Goal: Task Accomplishment & Management: Use online tool/utility

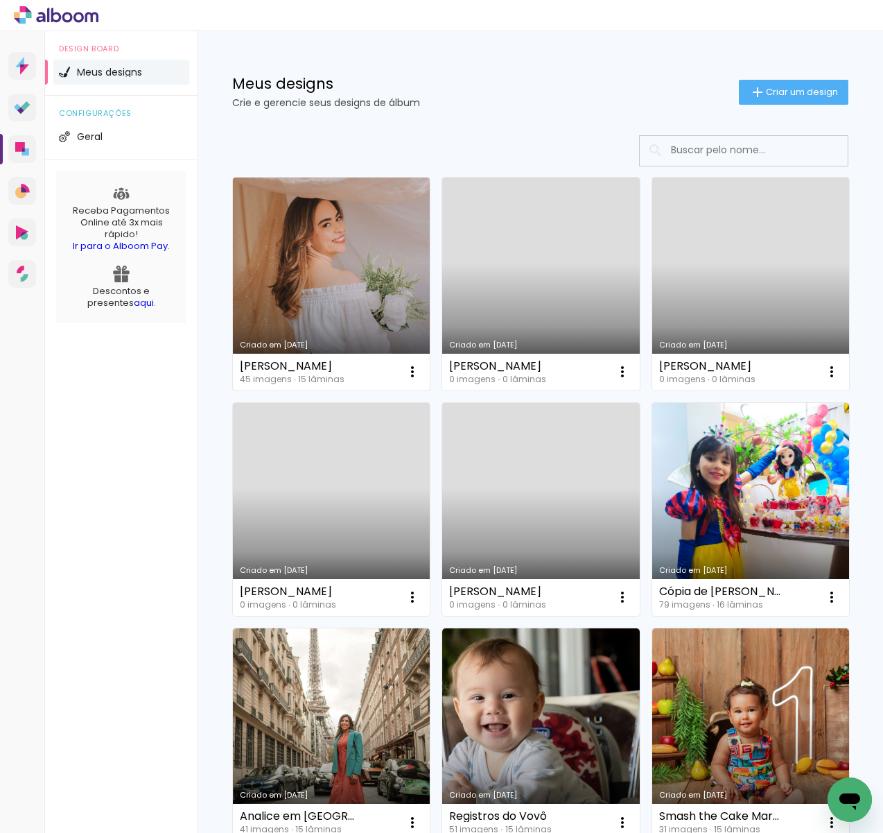
click at [297, 285] on link "Criado em [DATE]" at bounding box center [331, 284] width 197 height 213
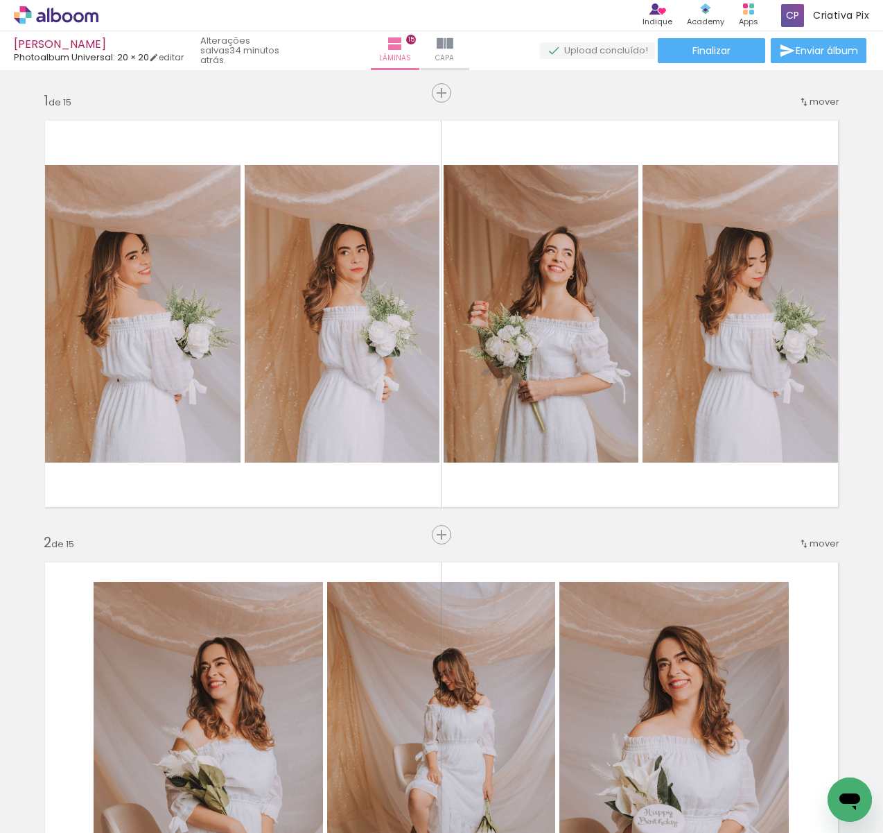
click at [799, 55] on span "Enviar álbum" at bounding box center [827, 51] width 62 height 10
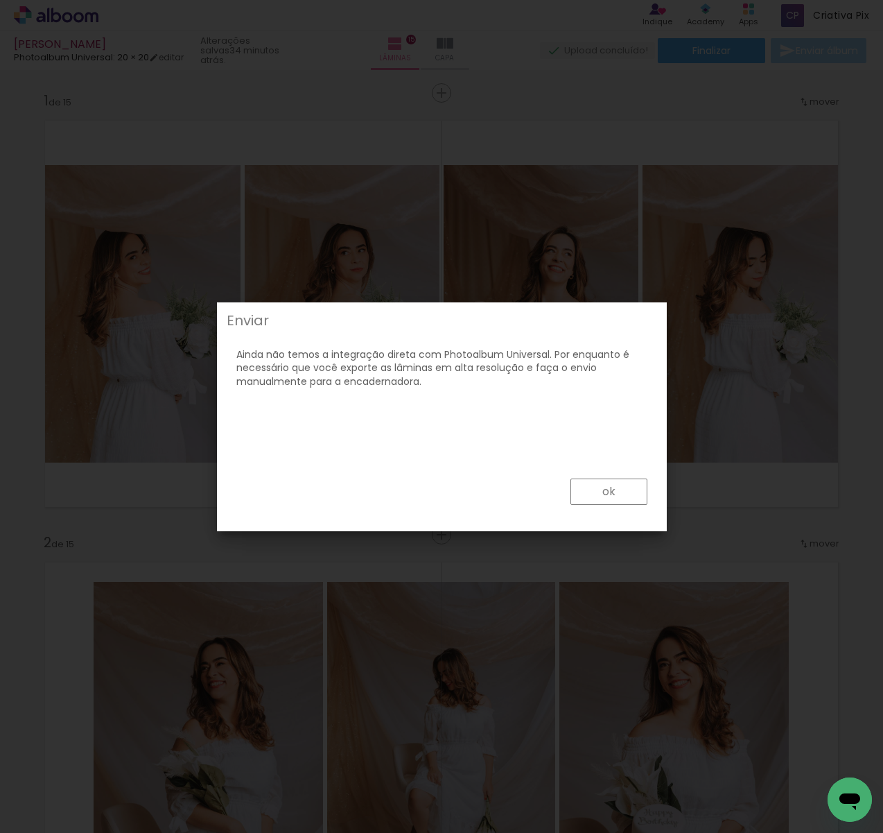
click at [622, 493] on paper-button "ok" at bounding box center [609, 491] width 77 height 26
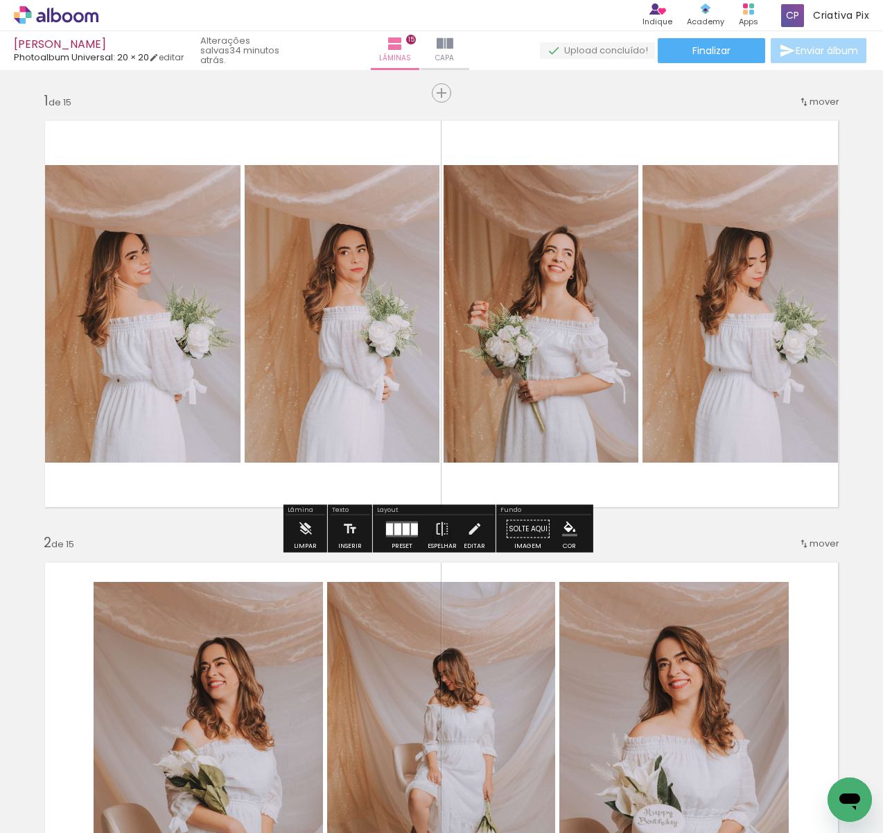
click at [798, 48] on span "Enviar álbum" at bounding box center [827, 51] width 62 height 10
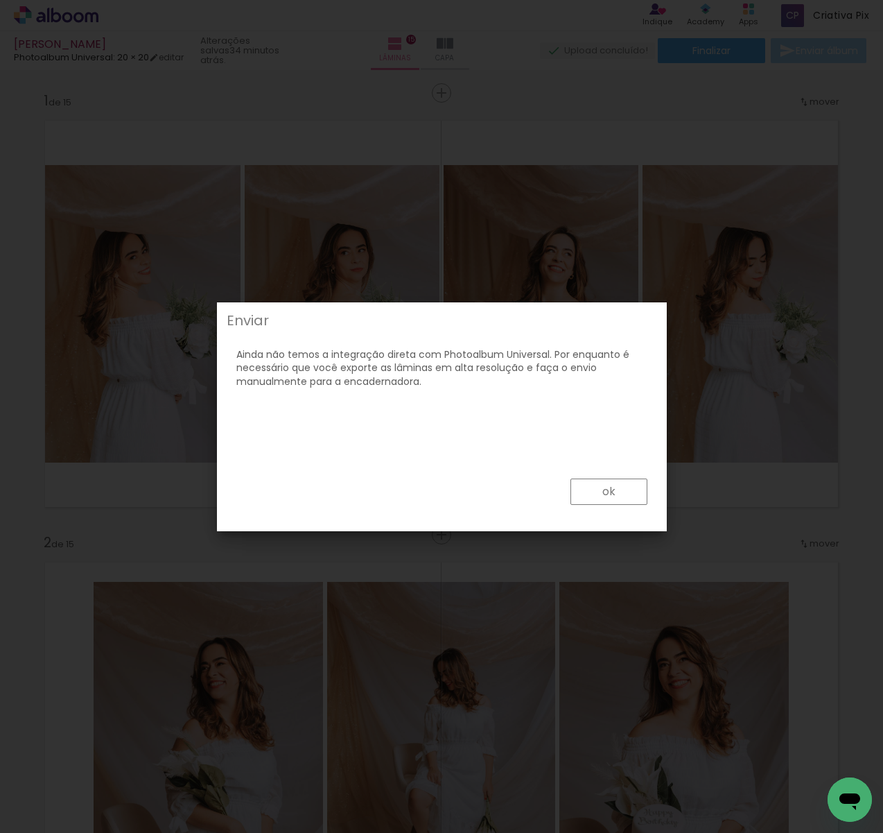
click at [0, 0] on slot "ok" at bounding box center [0, 0] width 0 height 0
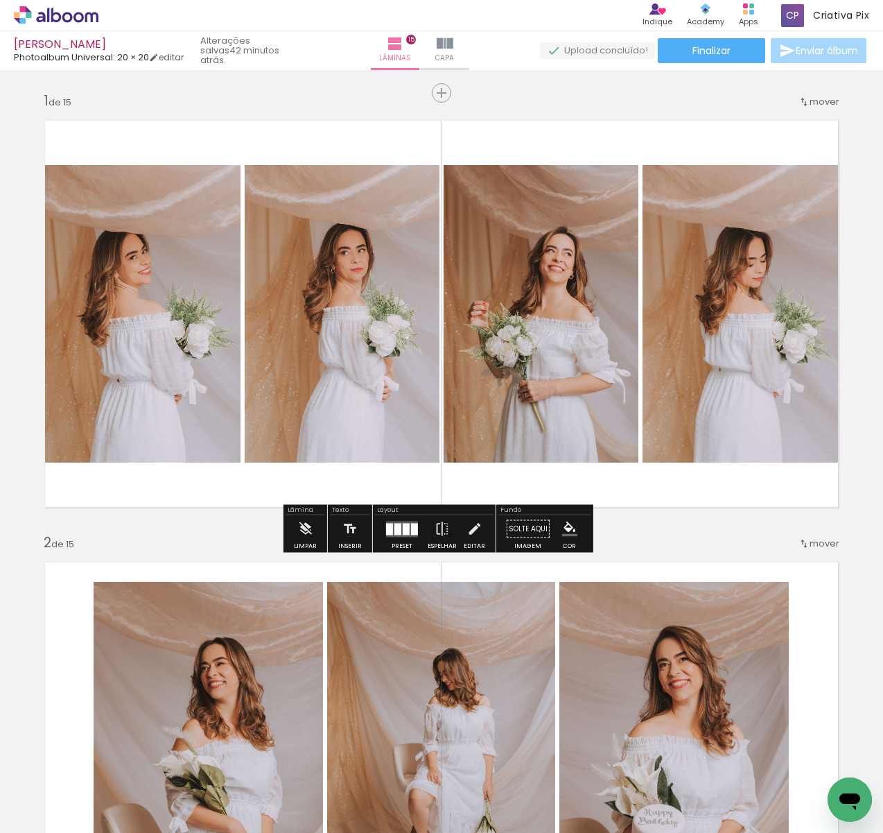
click at [796, 50] on span "Enviar álbum" at bounding box center [827, 51] width 62 height 10
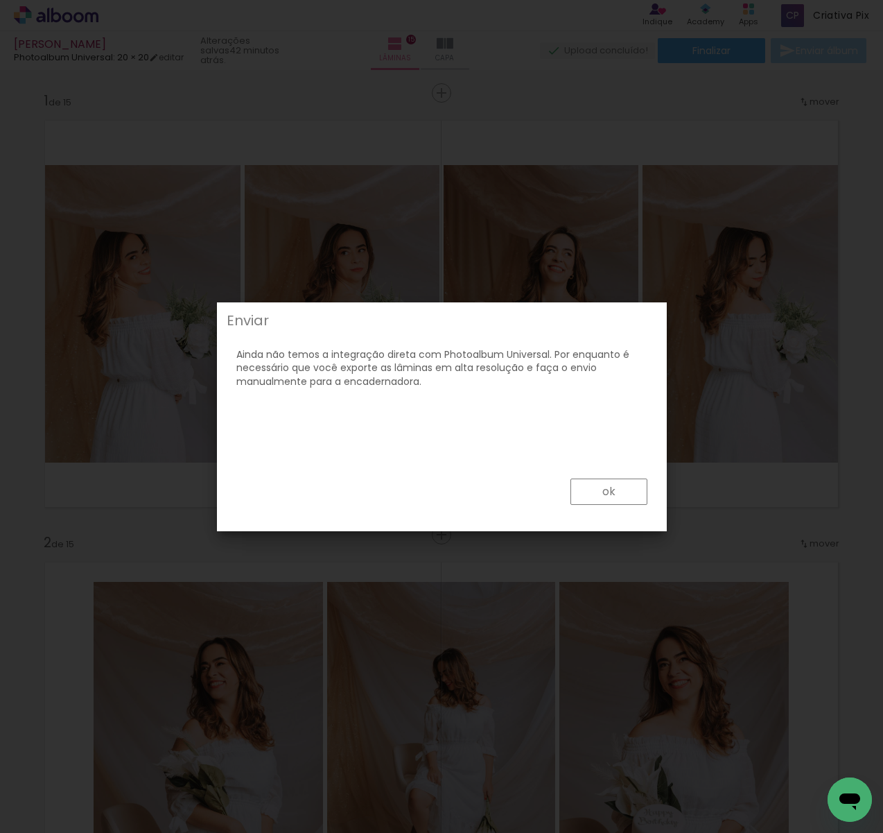
click at [598, 497] on paper-button "ok" at bounding box center [609, 491] width 77 height 26
